Goal: Check status: Check status

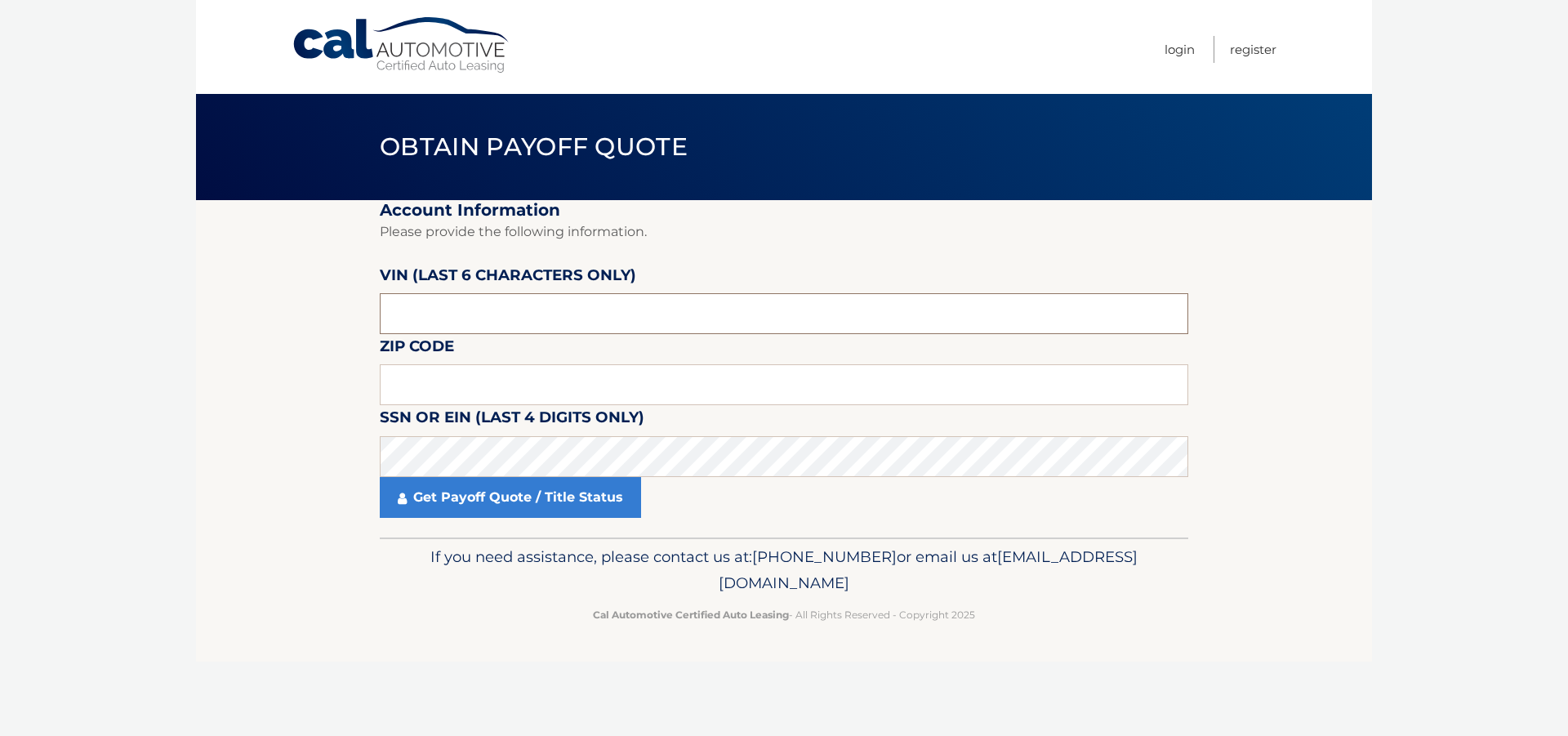
click at [425, 303] on input "text" at bounding box center [784, 314] width 809 height 41
click at [505, 297] on input "text" at bounding box center [784, 314] width 809 height 41
paste input "874374"
type input "874374"
type input "11757"
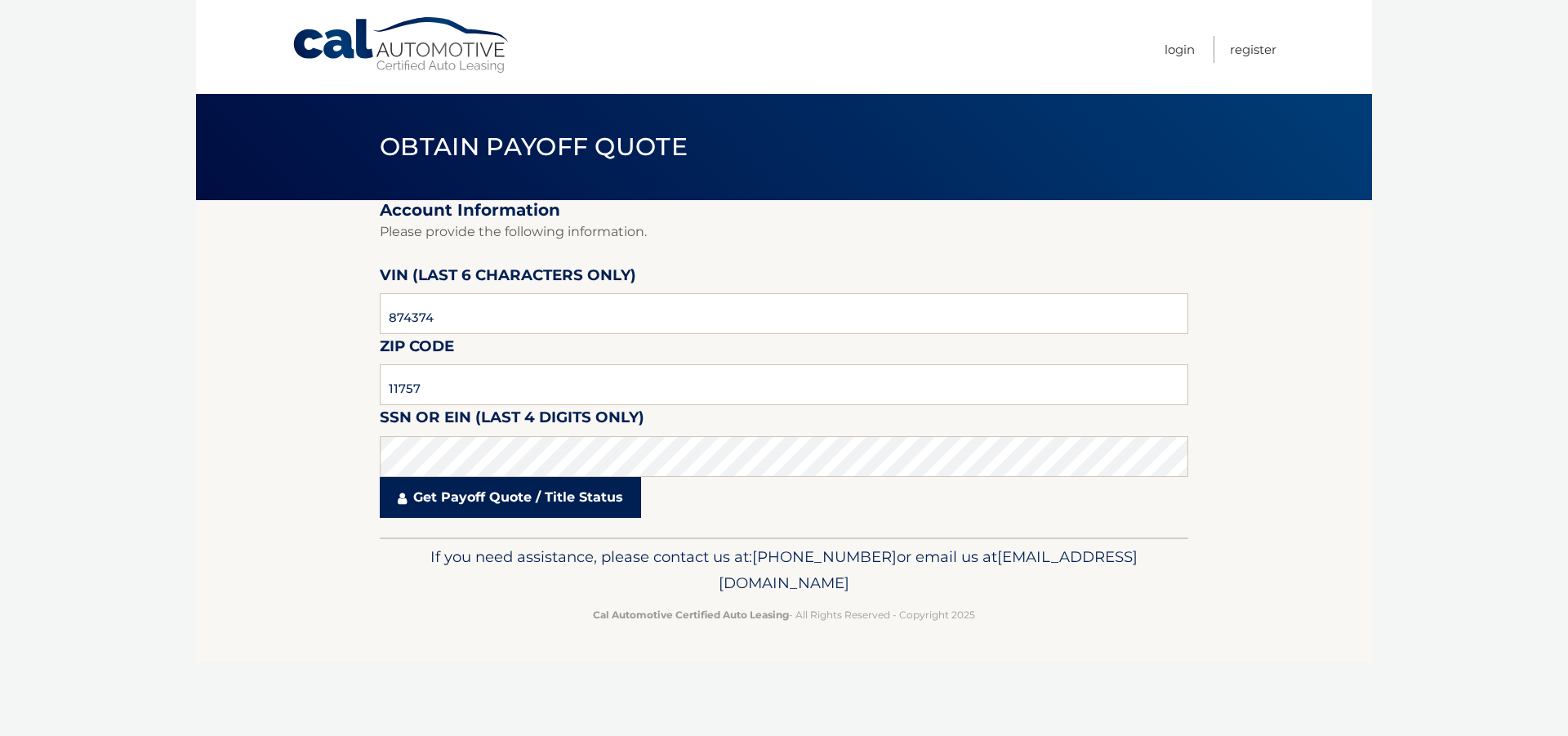
click at [548, 502] on link "Get Payoff Quote / Title Status" at bounding box center [511, 498] width 262 height 41
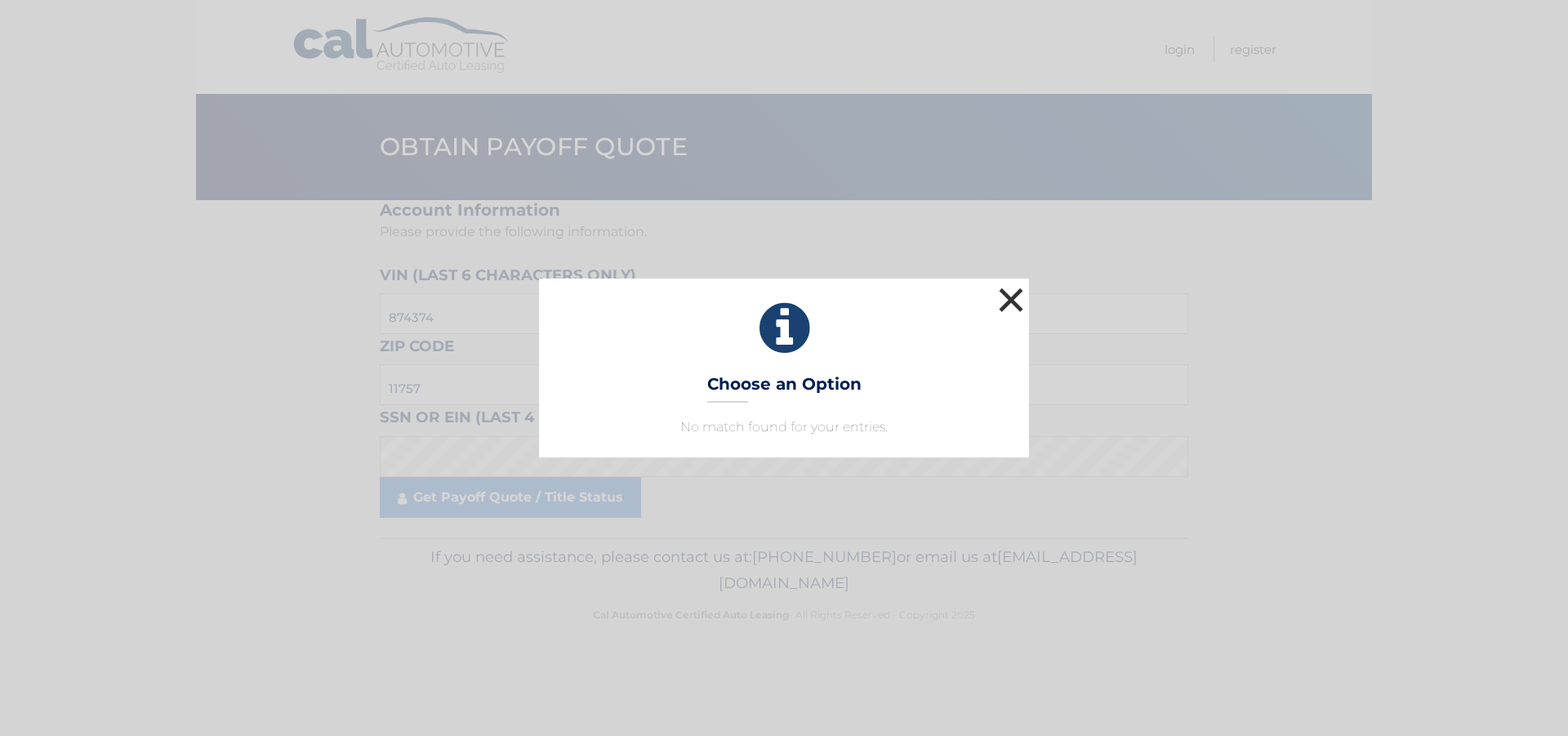
click at [1015, 298] on button "×" at bounding box center [1010, 299] width 32 height 32
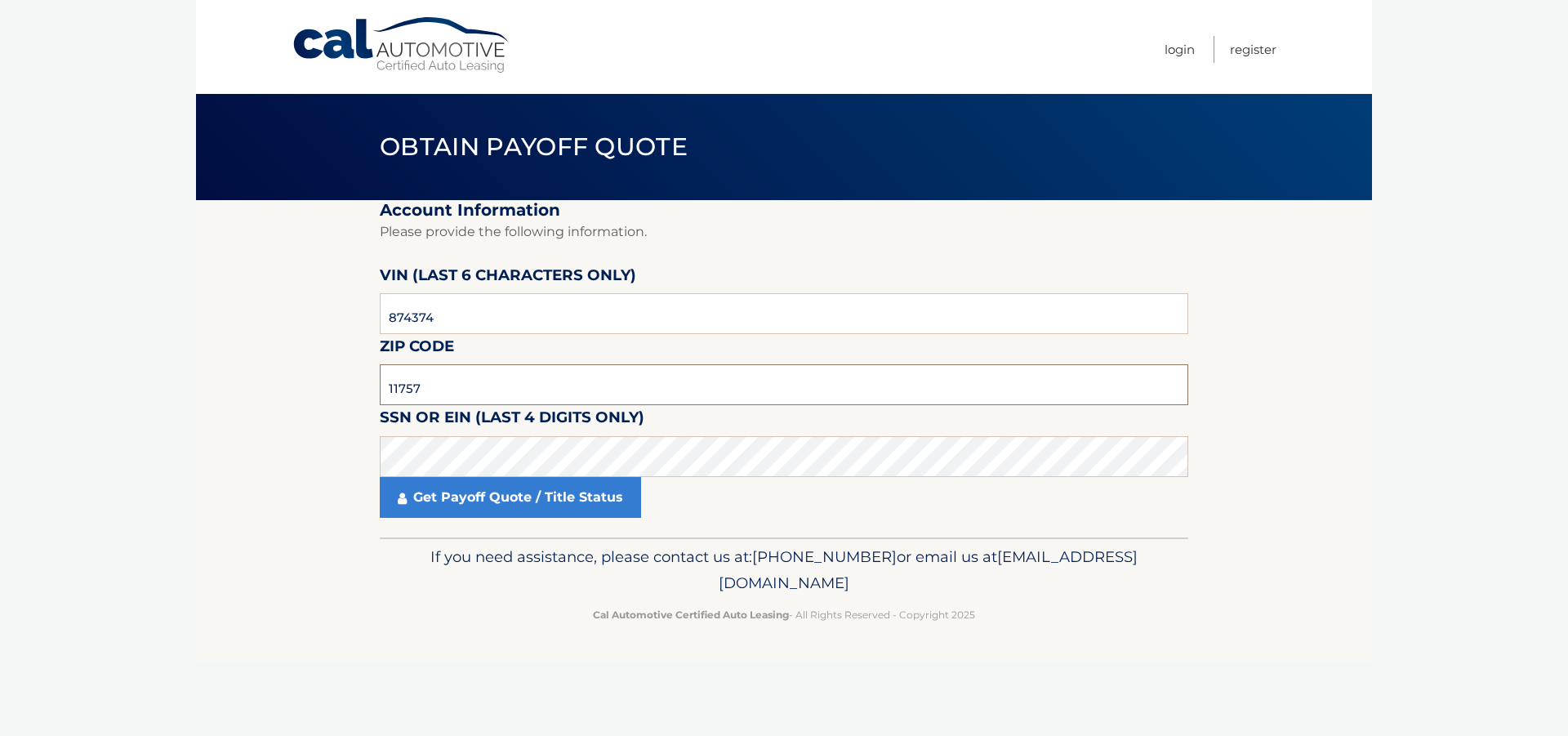
click at [472, 392] on input "11757" at bounding box center [784, 385] width 809 height 41
click at [447, 398] on input "11757" at bounding box center [784, 385] width 809 height 41
click at [441, 390] on input "11757" at bounding box center [784, 385] width 809 height 41
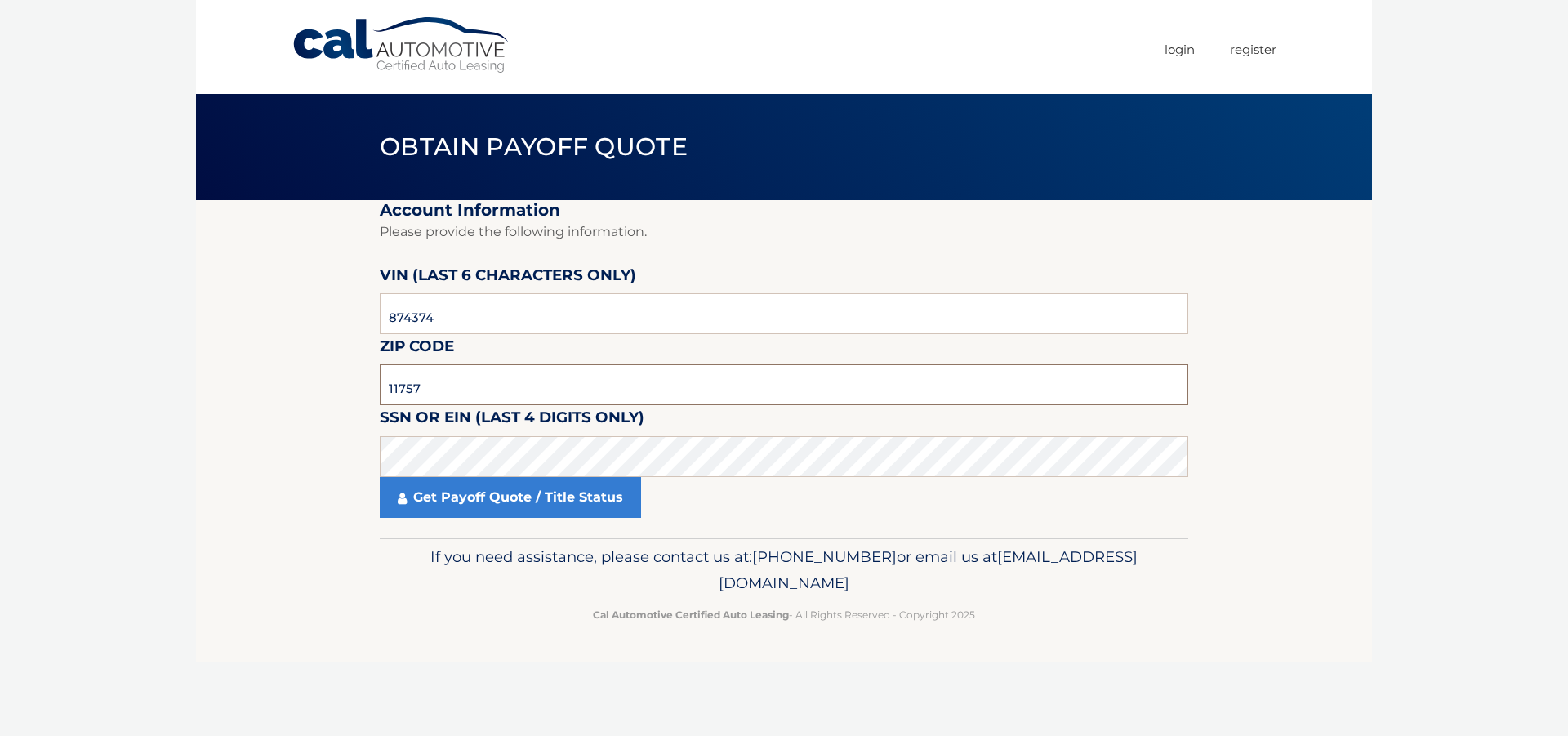
click at [441, 390] on input "11757" at bounding box center [784, 385] width 809 height 41
click at [487, 387] on input "11757" at bounding box center [784, 385] width 809 height 41
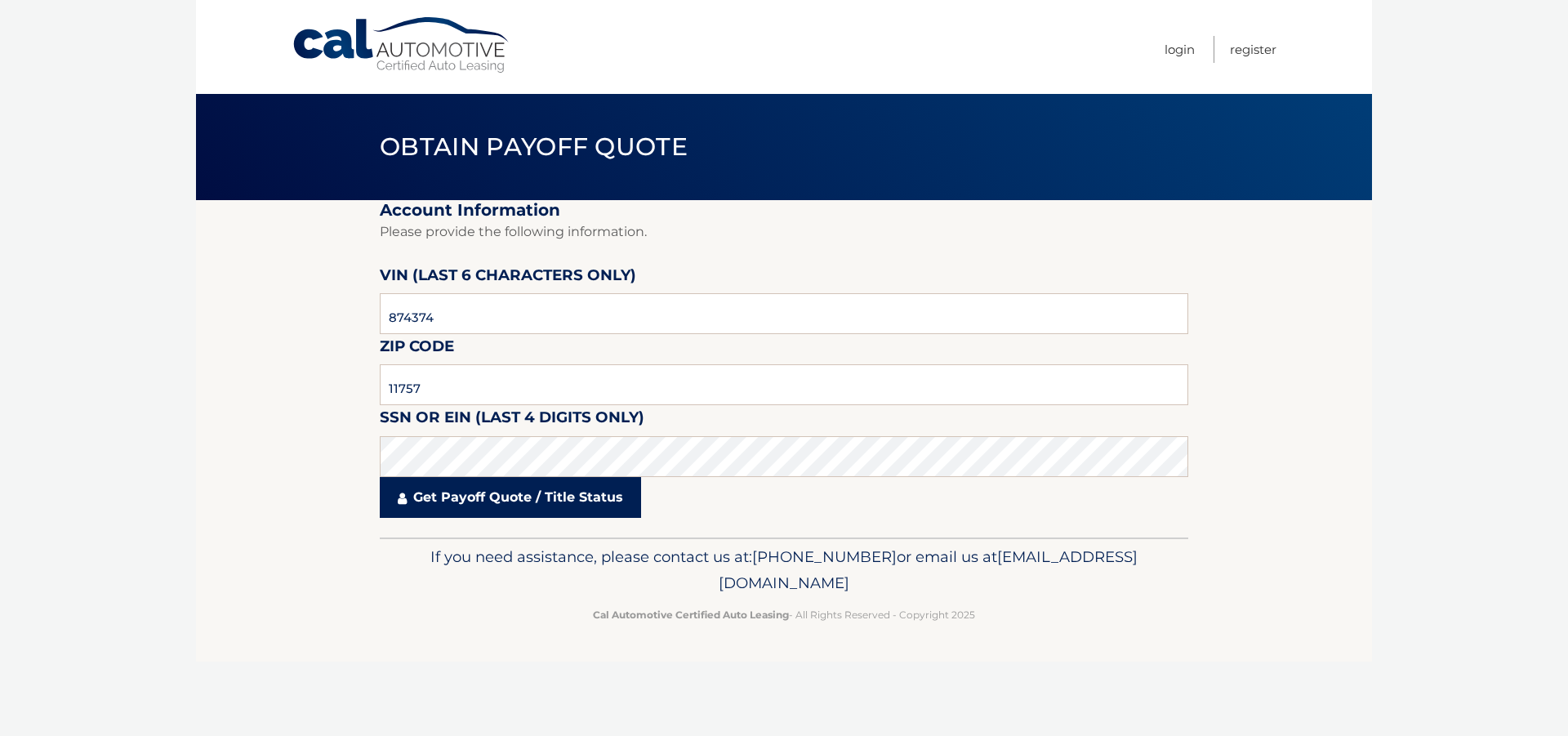
click at [489, 505] on link "Get Payoff Quote / Title Status" at bounding box center [511, 498] width 262 height 41
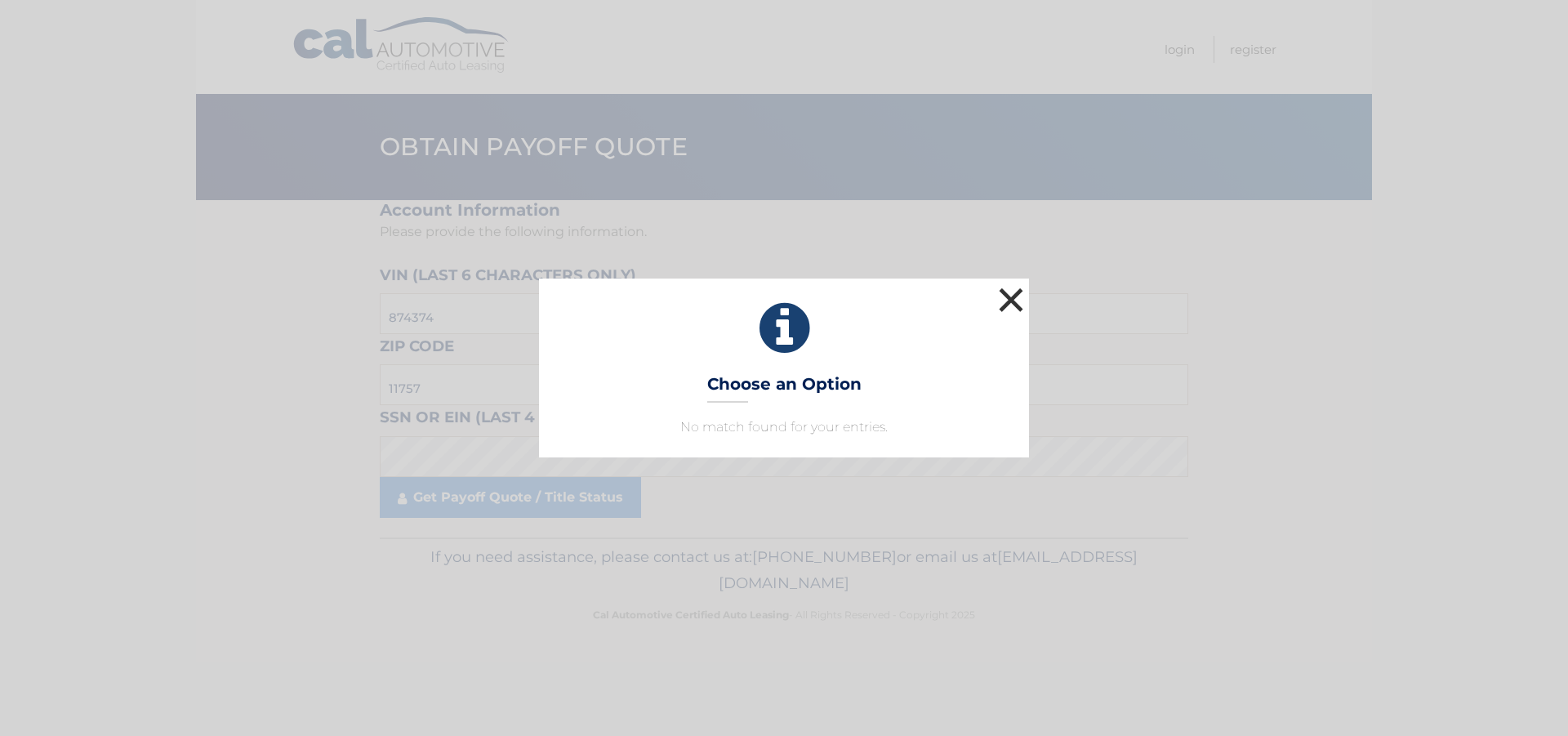
click at [998, 305] on button "×" at bounding box center [1010, 299] width 32 height 32
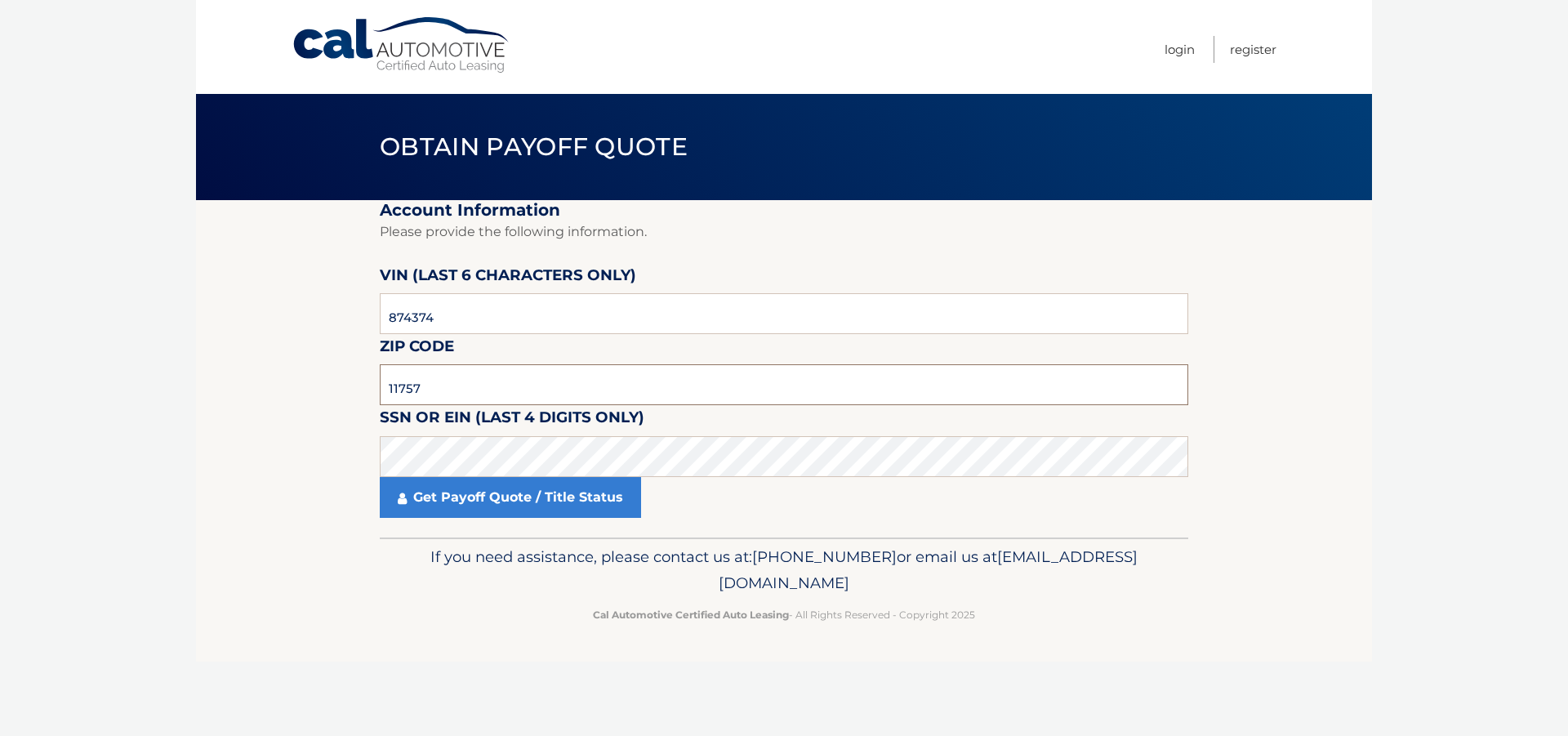
click at [508, 383] on input "11757" at bounding box center [784, 385] width 809 height 41
click at [485, 331] on input "874374" at bounding box center [784, 314] width 809 height 41
click at [487, 317] on input "874374" at bounding box center [784, 314] width 809 height 41
paste input "743743"
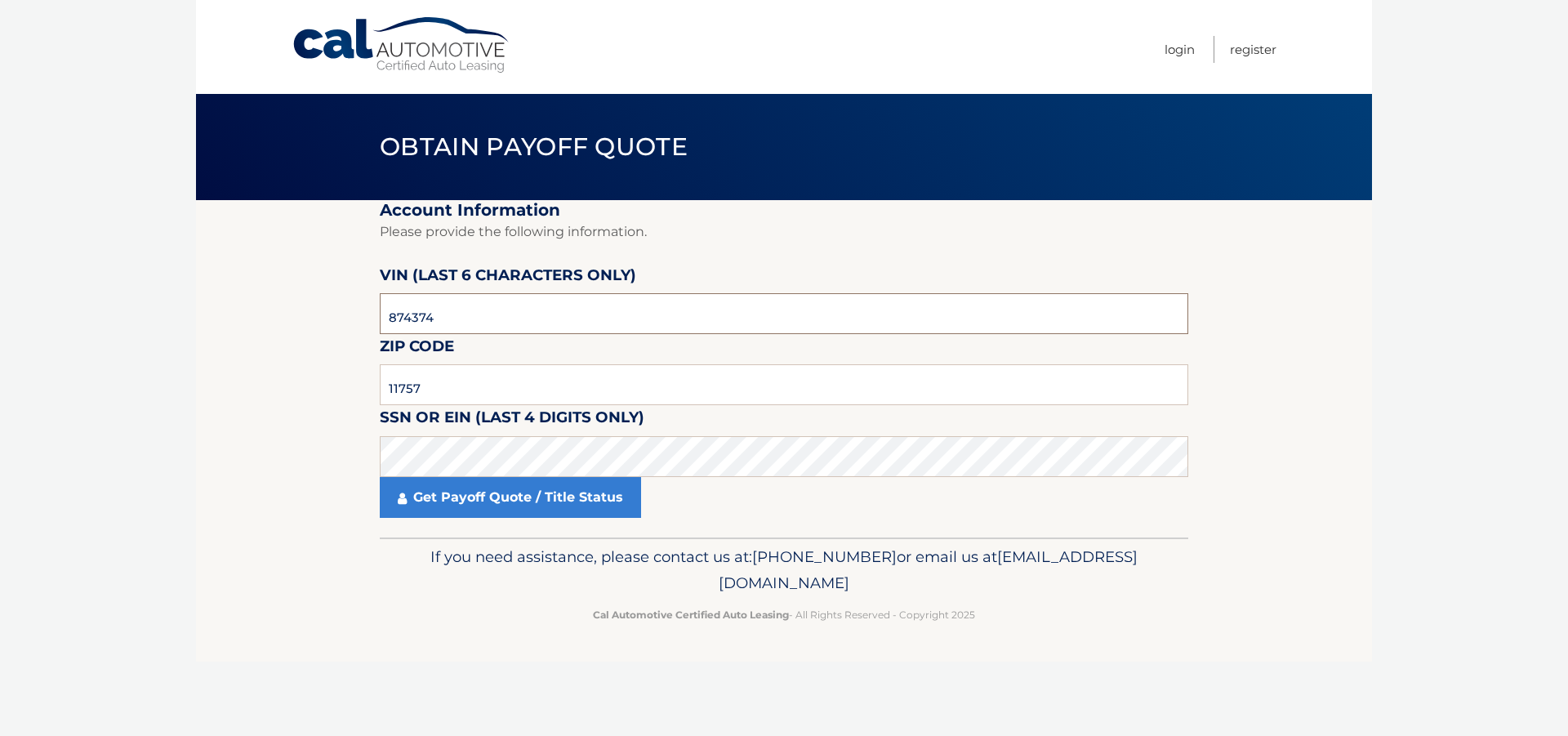
type input "743743"
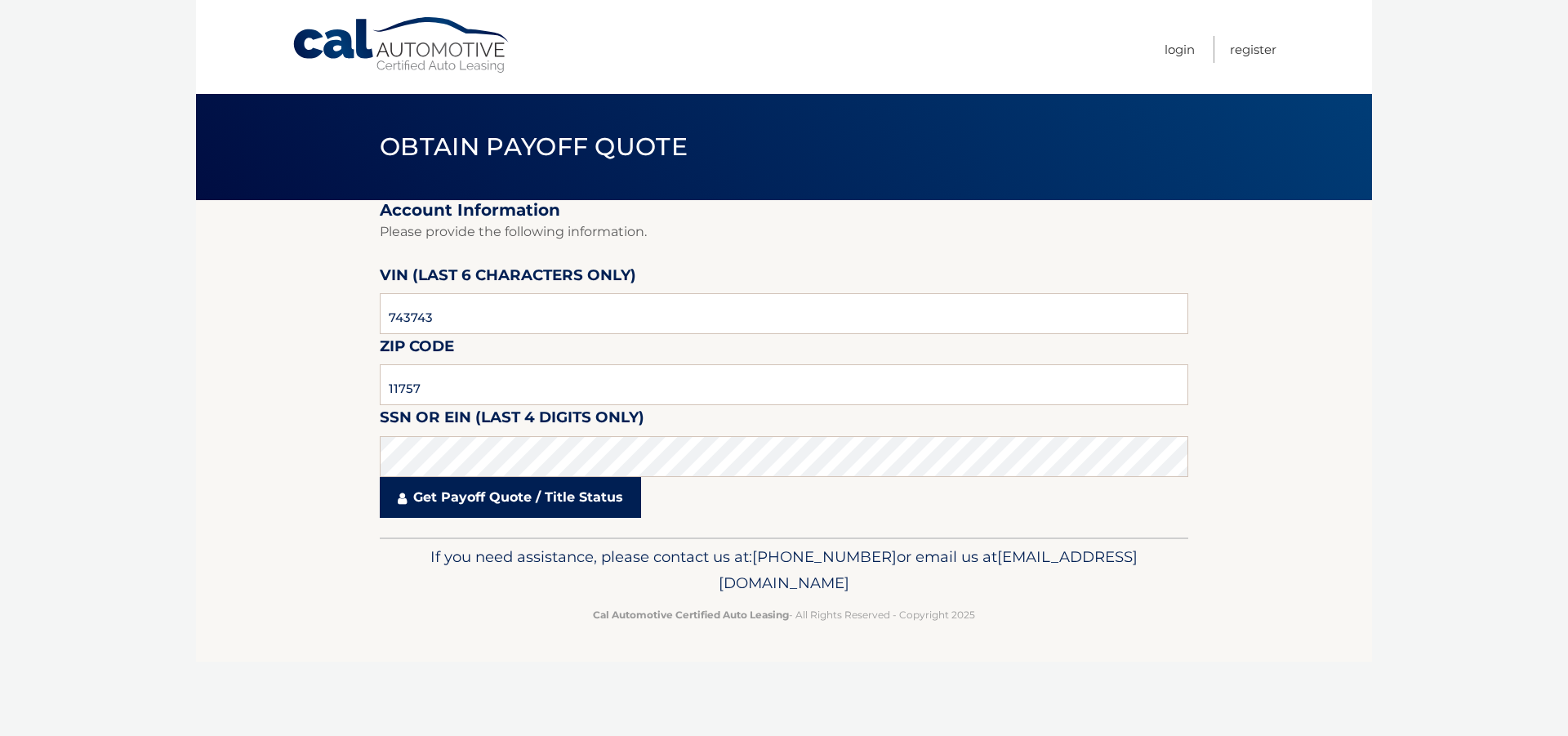
click at [493, 503] on link "Get Payoff Quote / Title Status" at bounding box center [511, 498] width 262 height 41
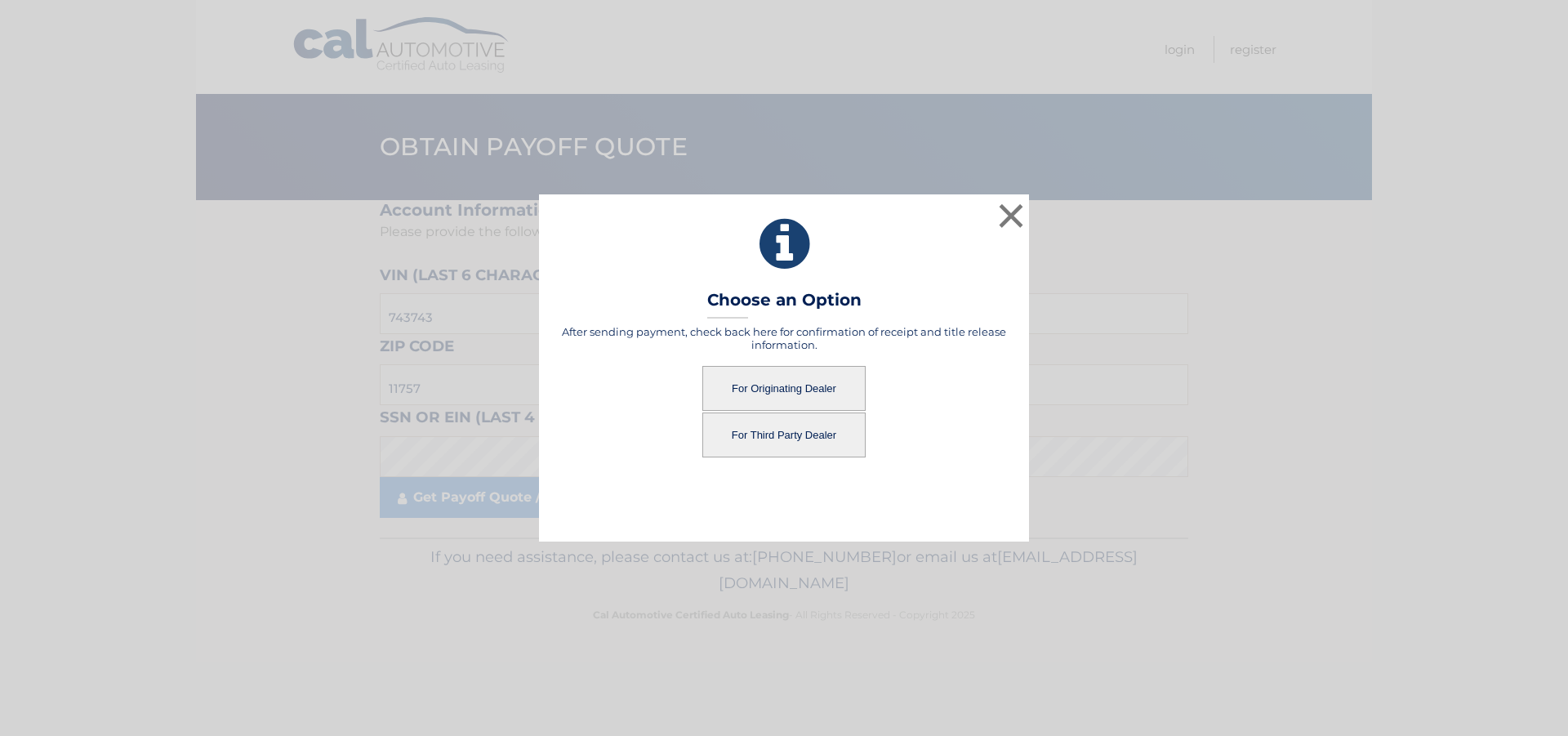
click at [776, 399] on button "For Originating Dealer" at bounding box center [784, 389] width 163 height 45
click at [815, 381] on button "For Originating Dealer" at bounding box center [784, 389] width 163 height 45
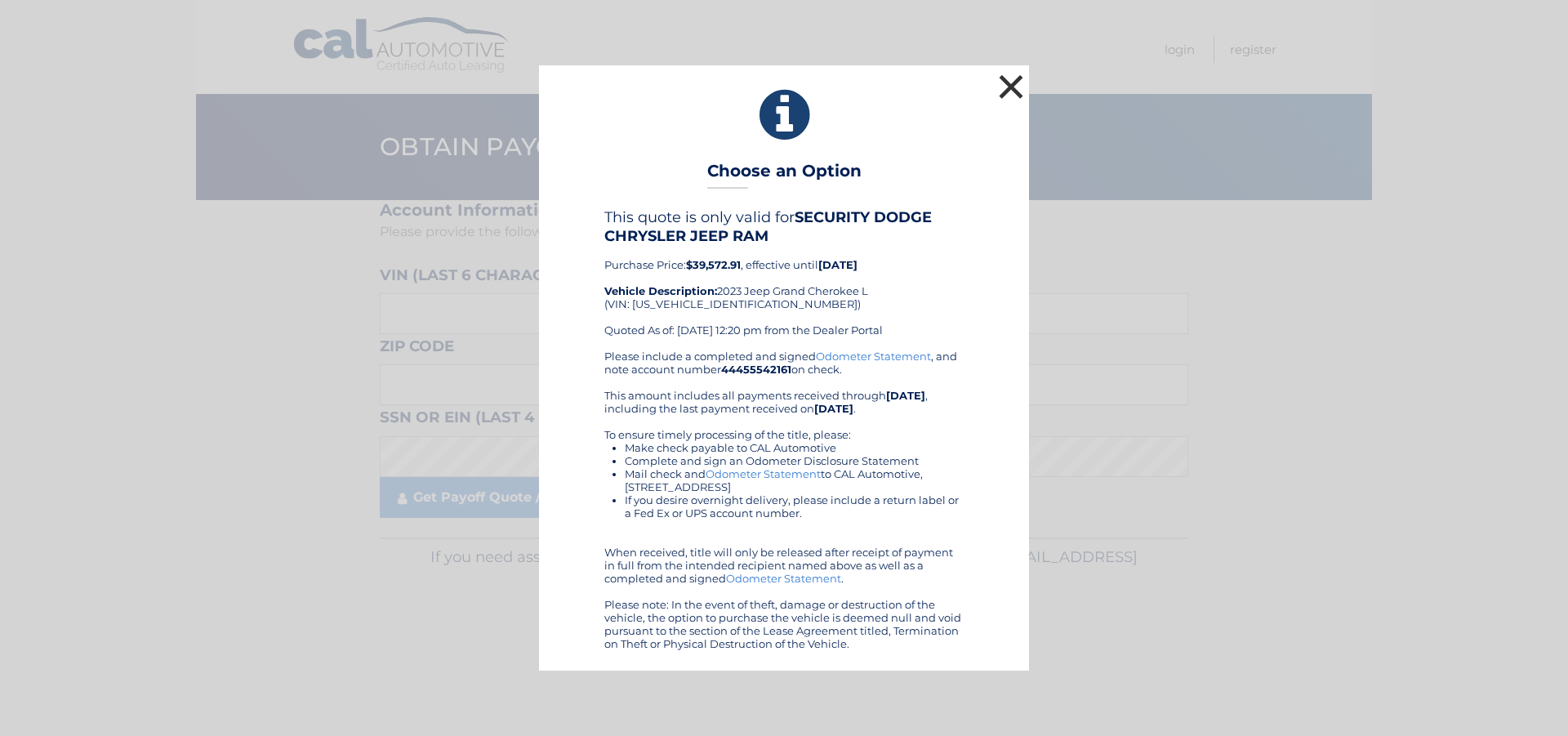
click at [1008, 92] on button "×" at bounding box center [1010, 86] width 32 height 32
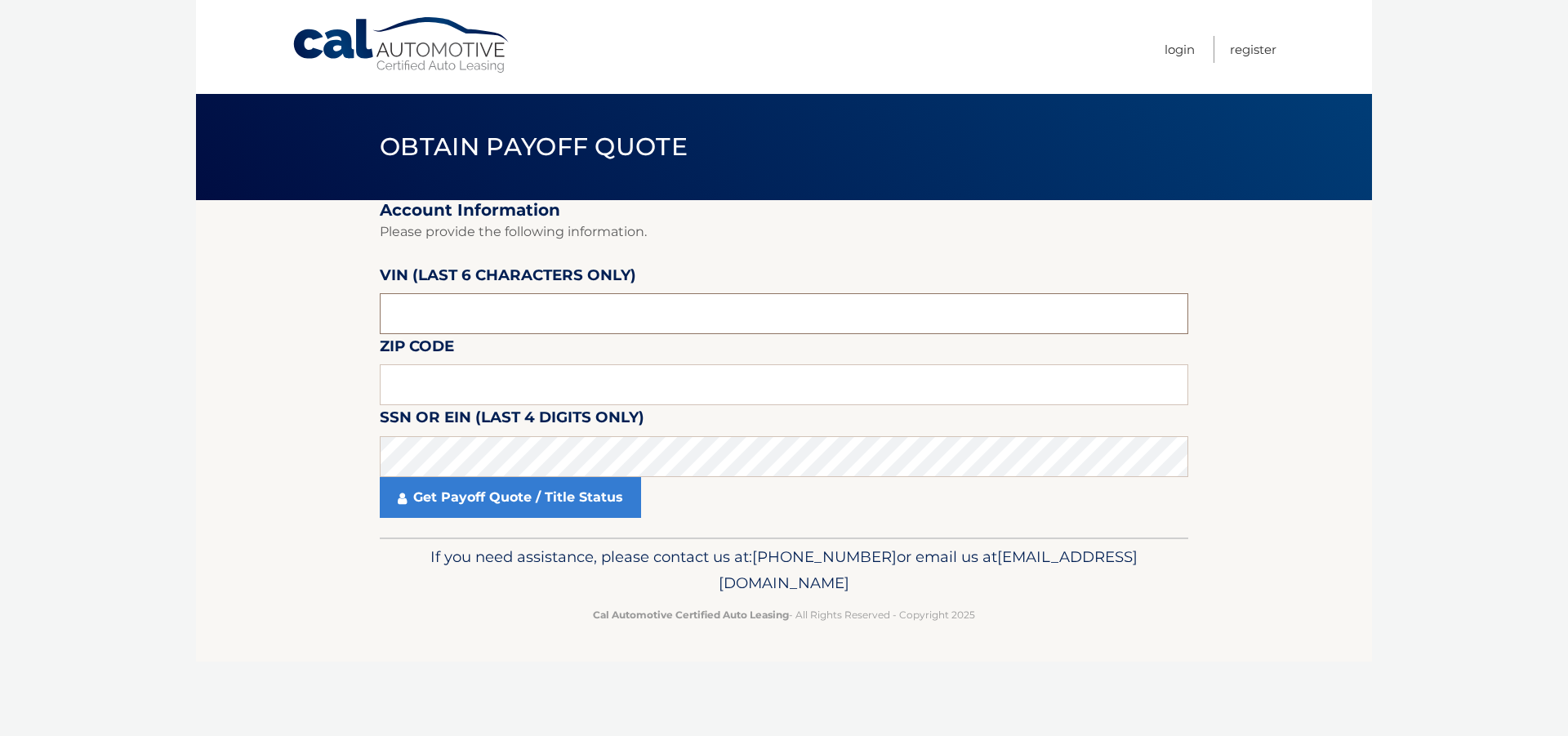
click at [461, 314] on input "text" at bounding box center [784, 314] width 809 height 41
type input "11757"
drag, startPoint x: 476, startPoint y: 367, endPoint x: 481, endPoint y: 321, distance: 46.3
click at [481, 321] on fieldset "Account Information Please provide the following information. [PERSON_NAME] (la…" at bounding box center [784, 368] width 809 height 337
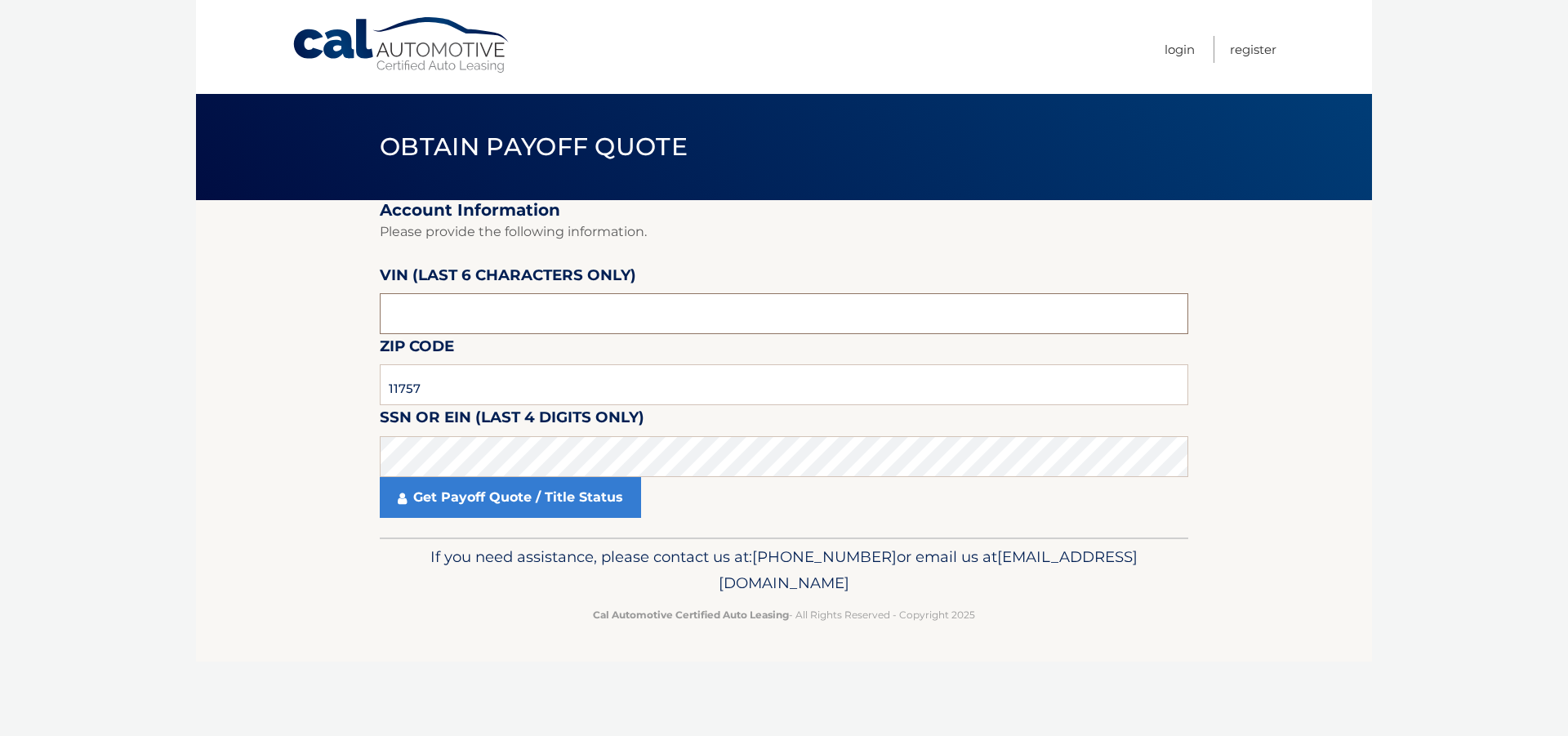
click at [481, 321] on input "text" at bounding box center [784, 314] width 809 height 41
paste input "743743"
type input "743743"
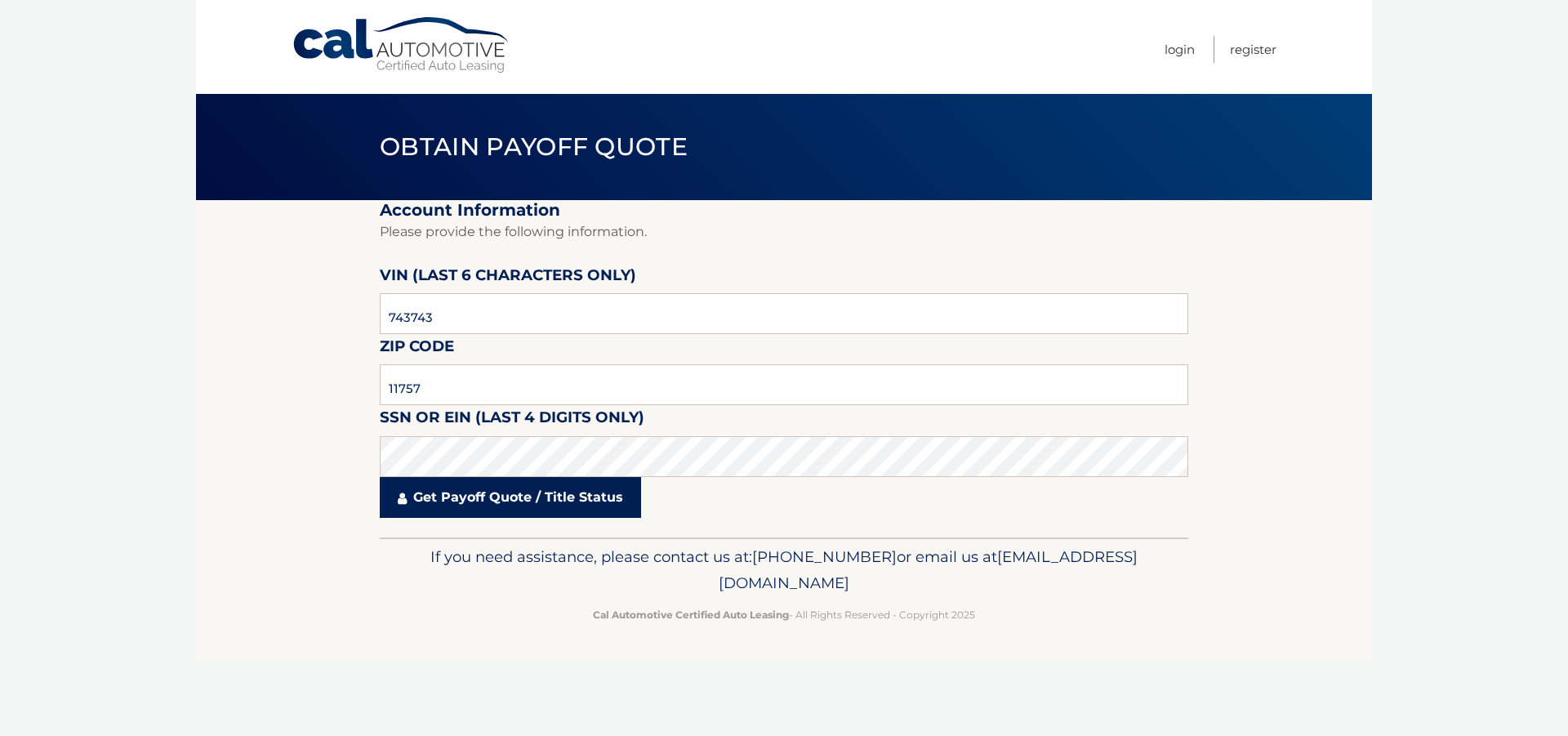
click at [507, 485] on link "Get Payoff Quote / Title Status" at bounding box center [511, 498] width 262 height 41
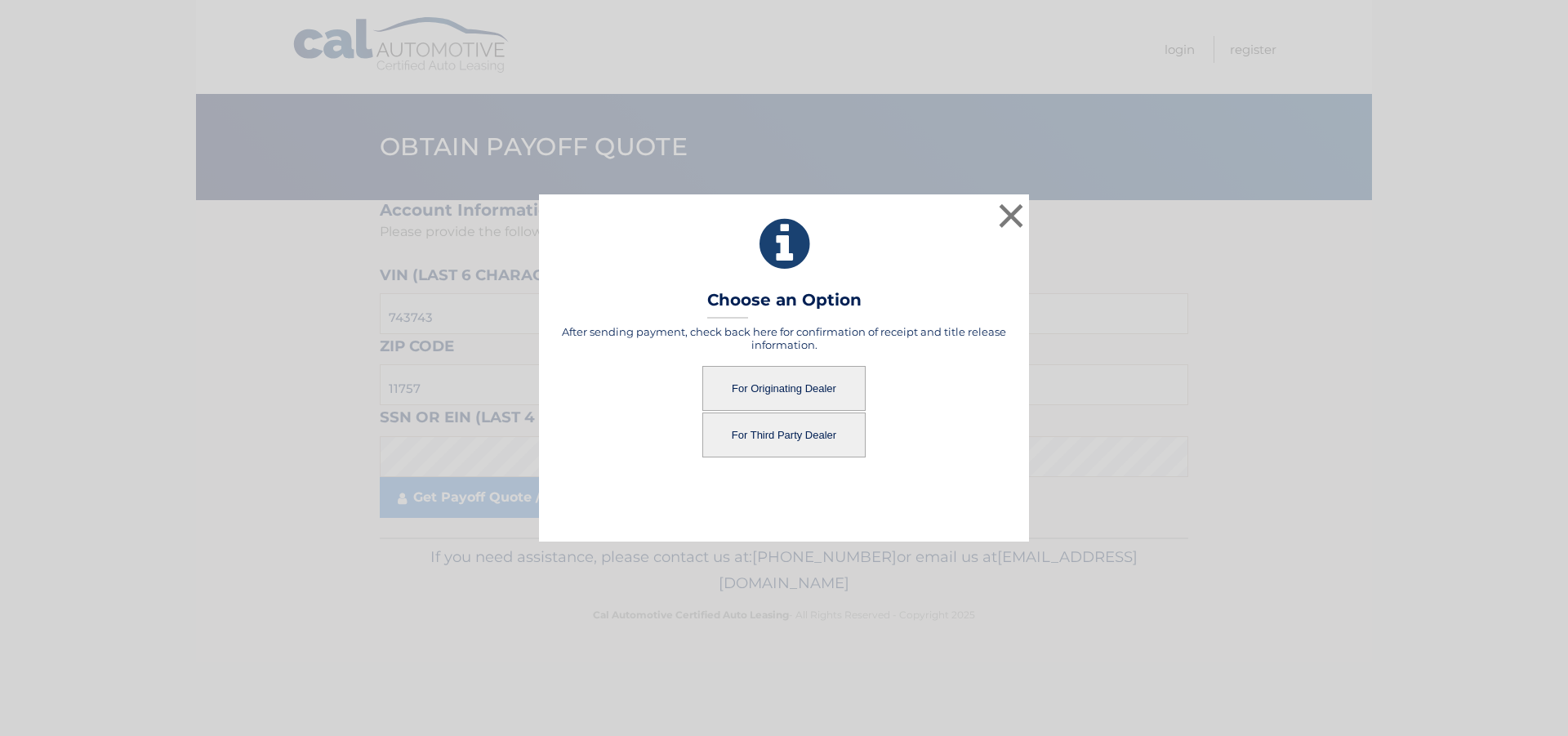
click at [796, 438] on button "For Third Party Dealer" at bounding box center [784, 435] width 163 height 45
click at [781, 438] on button "For Third Party Dealer" at bounding box center [784, 435] width 163 height 45
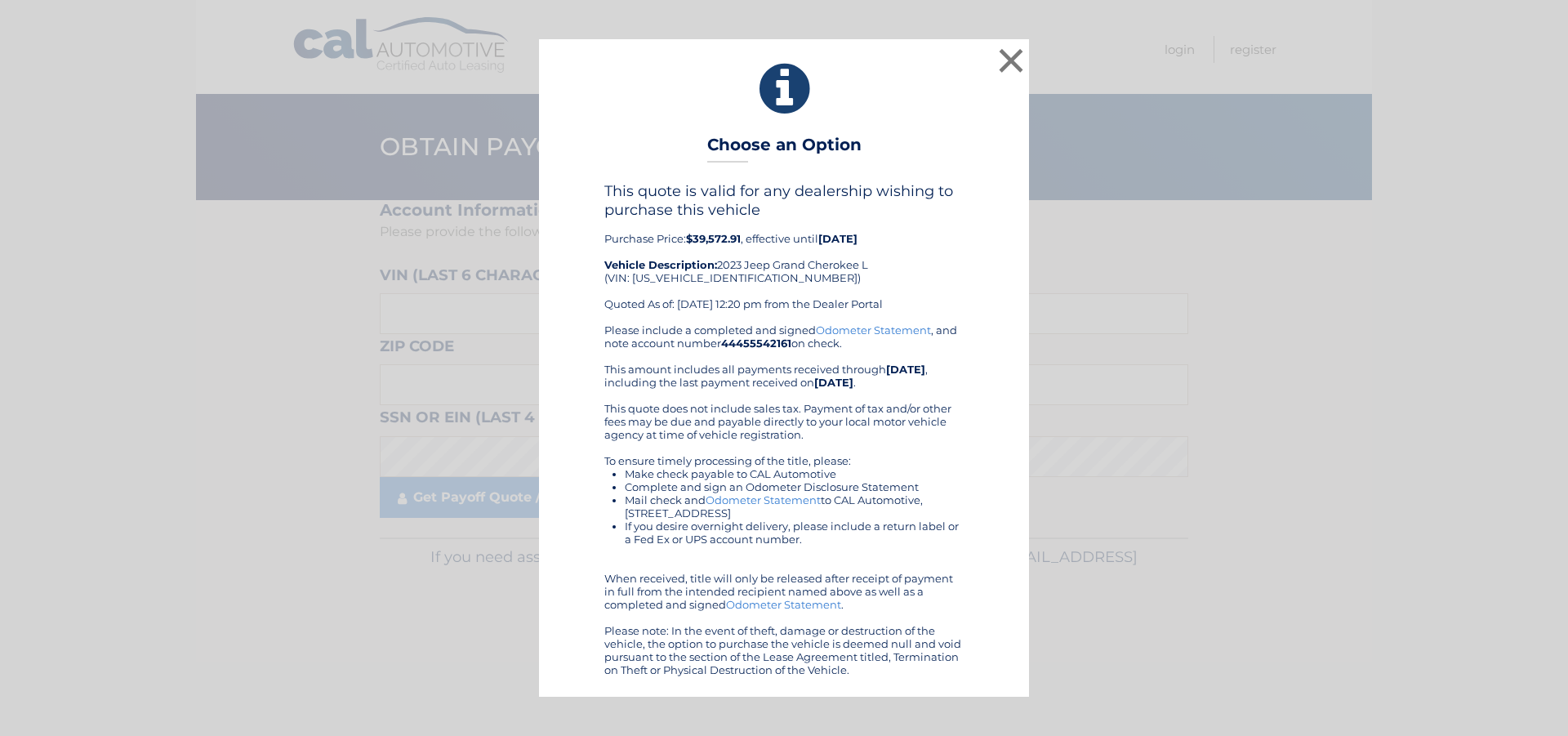
drag, startPoint x: 661, startPoint y: 106, endPoint x: 652, endPoint y: 135, distance: 30.4
click at [652, 135] on div "× Choose an Option This quote is valid for any dealership wishing to purchase t…" at bounding box center [784, 368] width 490 height 657
click at [1009, 55] on button "×" at bounding box center [1010, 60] width 32 height 32
